Goal: Information Seeking & Learning: Learn about a topic

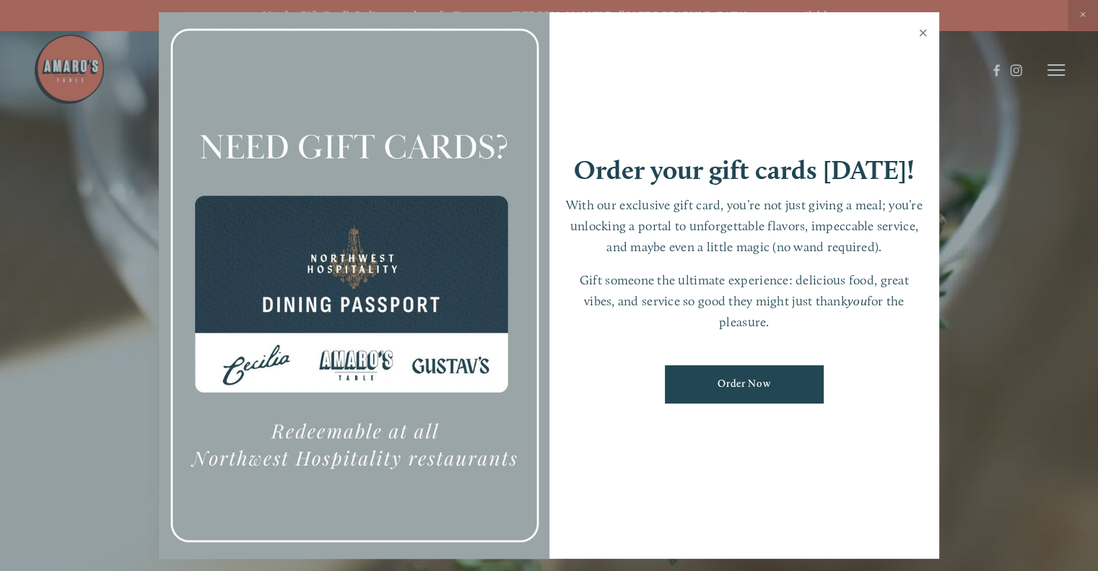
click at [921, 32] on link "Close" at bounding box center [923, 34] width 28 height 40
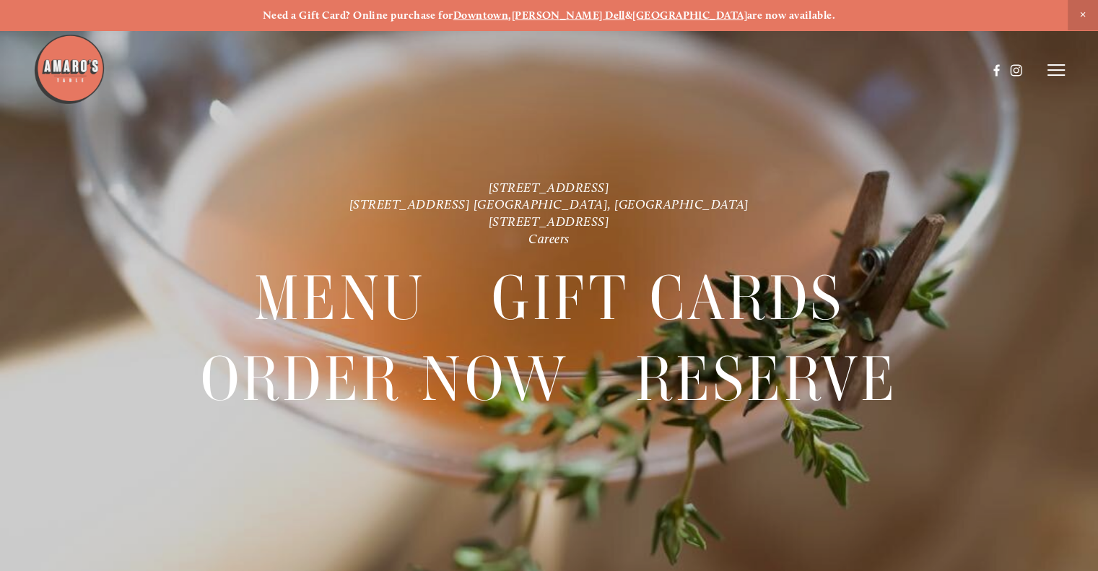
click at [1066, 75] on div at bounding box center [549, 285] width 1098 height 571
click at [1048, 67] on icon at bounding box center [1056, 70] width 17 height 13
click at [788, 71] on span "Menu" at bounding box center [796, 70] width 27 height 12
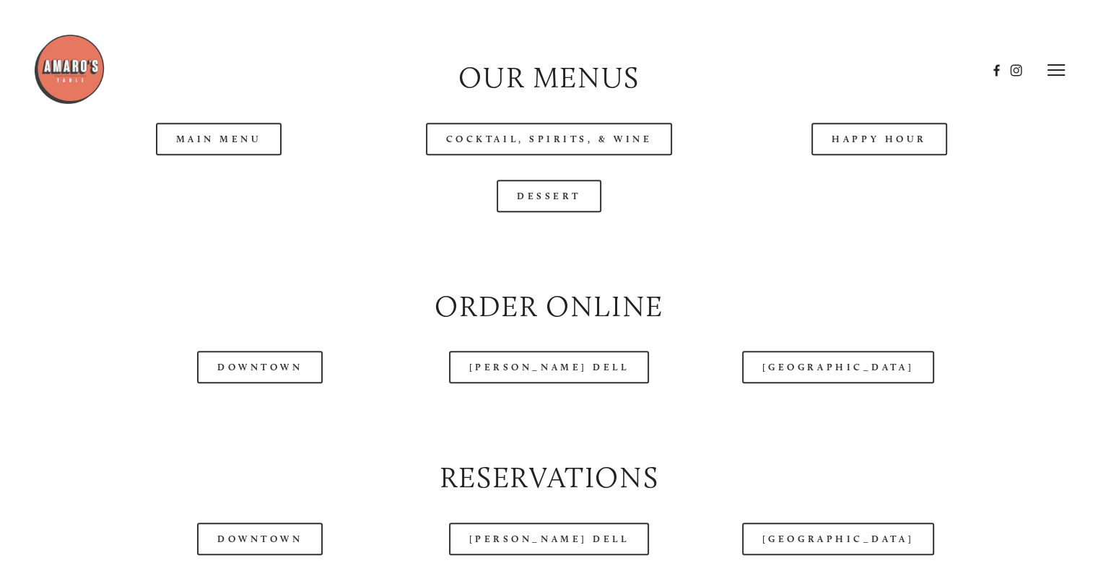
scroll to position [1372, 0]
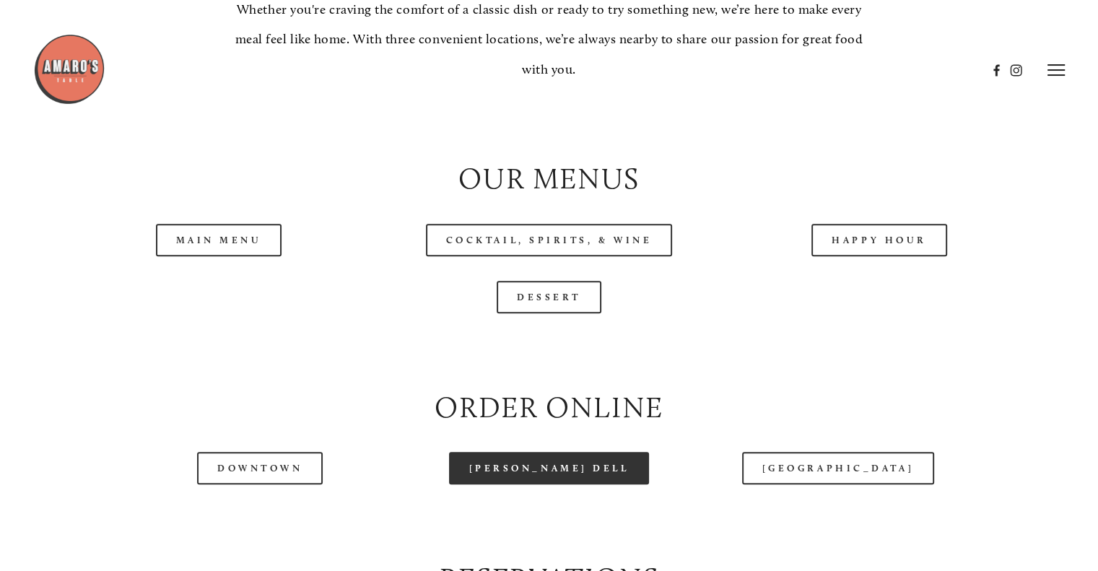
click at [553, 484] on link "[PERSON_NAME] Dell" at bounding box center [549, 468] width 201 height 32
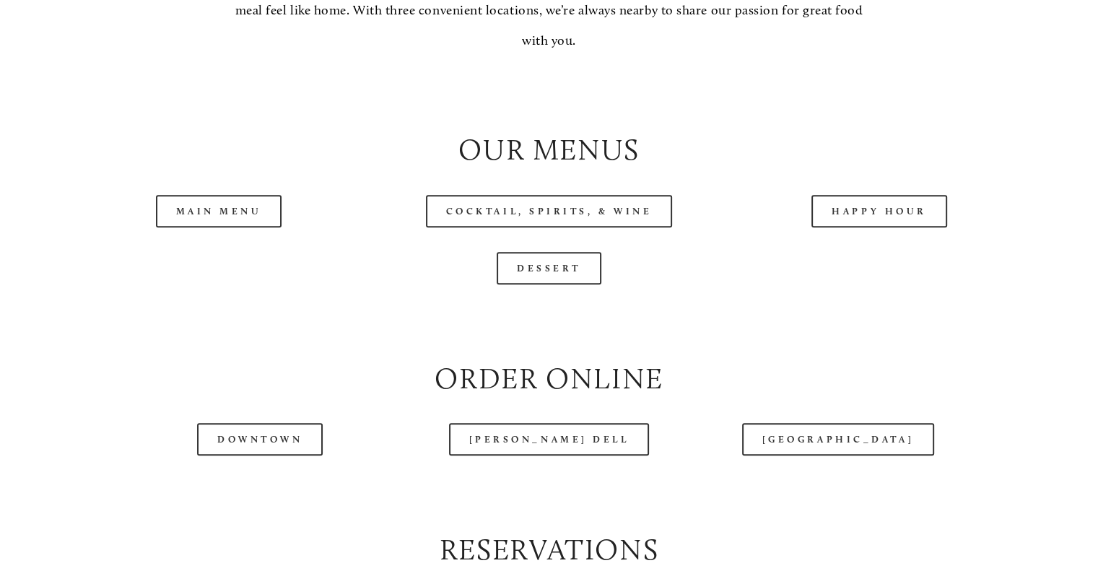
scroll to position [1444, 0]
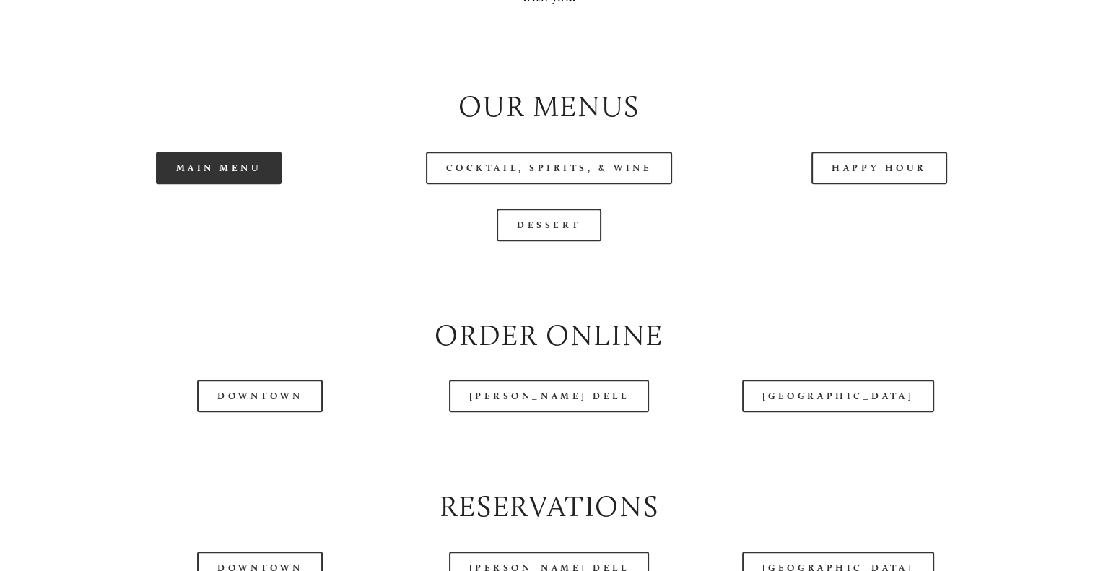
click at [209, 184] on link "Main Menu" at bounding box center [219, 168] width 126 height 32
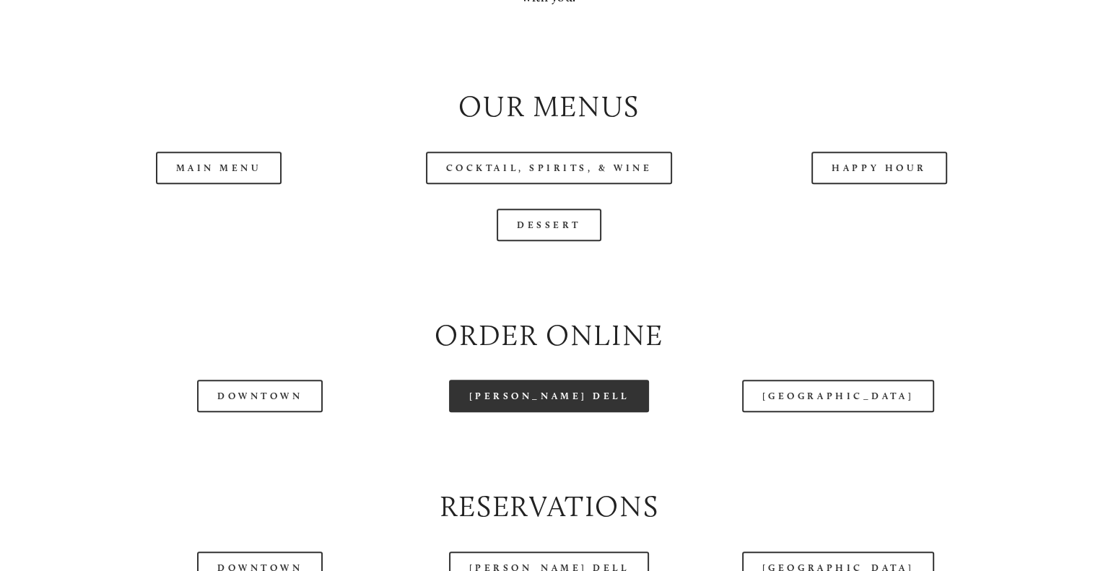
click at [544, 412] on link "[PERSON_NAME] Dell" at bounding box center [549, 396] width 201 height 32
